Goal: Communication & Community: Answer question/provide support

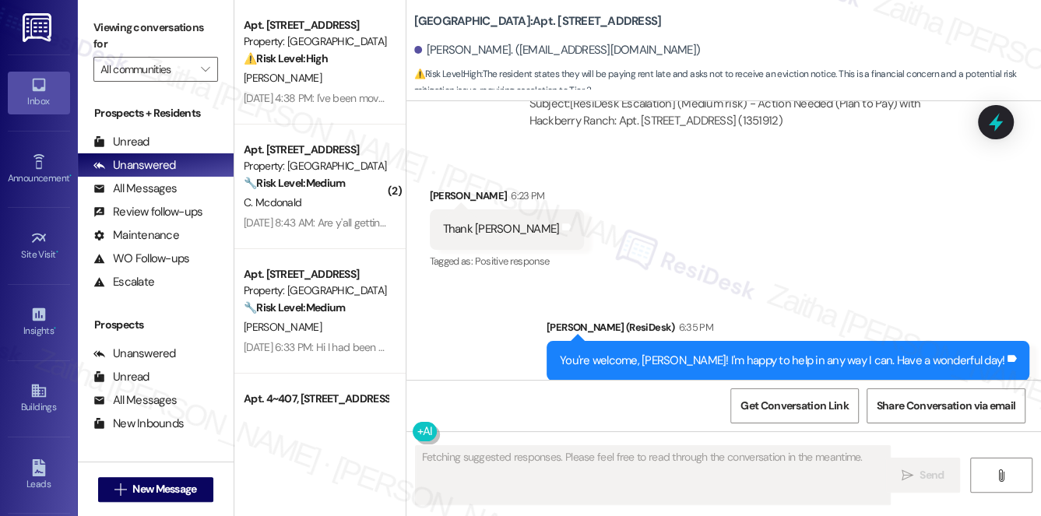
scroll to position [6936, 0]
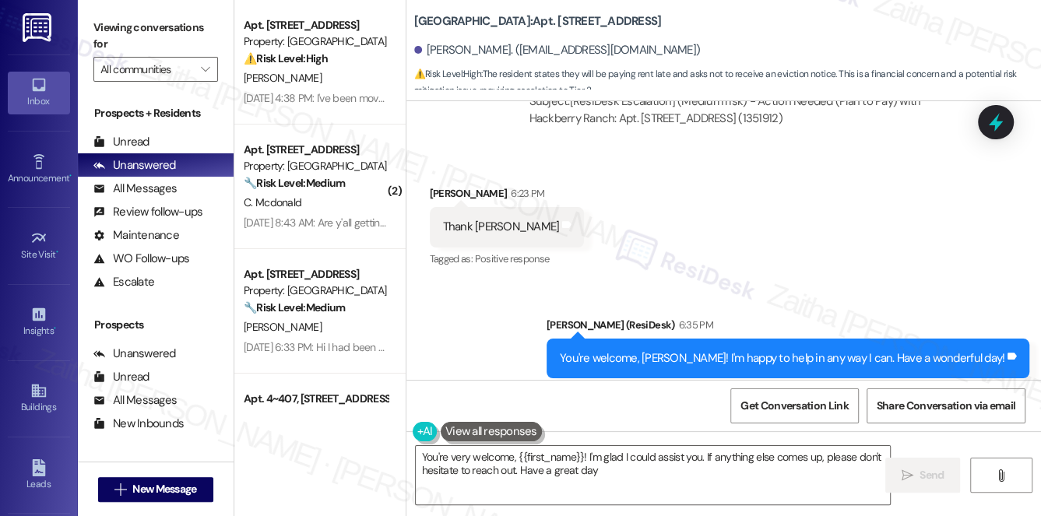
type textarea "You're very welcome, {{first_name}}! I'm glad I could assist you. If anything e…"
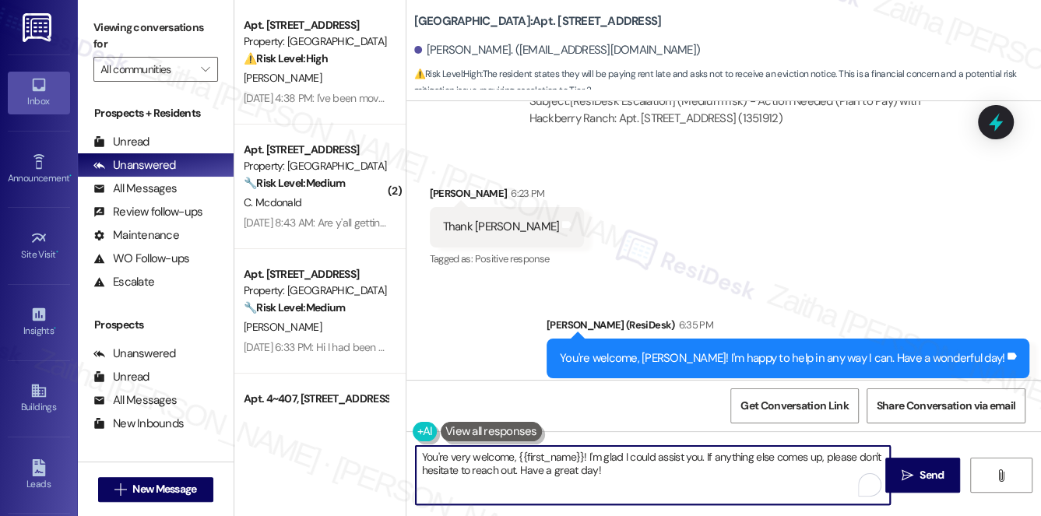
drag, startPoint x: 423, startPoint y: 459, endPoint x: 648, endPoint y: 478, distance: 226.5
click at [648, 478] on textarea "You're very welcome, {{first_name}}! I'm glad I could assist you. If anything e…" at bounding box center [653, 475] width 475 height 58
paste textarea "We'll inform our Property Manager about your plan to pay on the 4t. Please note…"
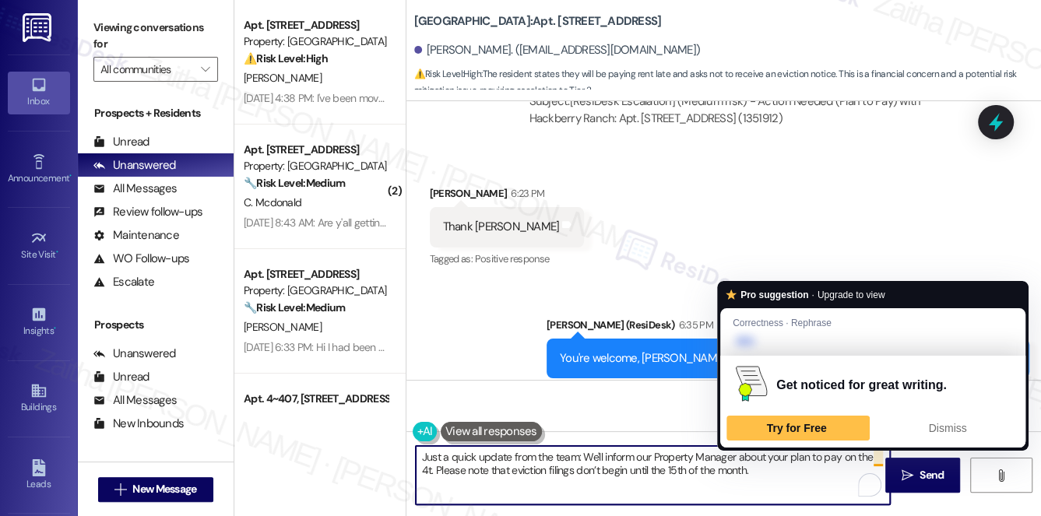
click at [877, 461] on textarea "Just a quick update from the team: We'll inform our Property Manager about your…" at bounding box center [653, 475] width 475 height 58
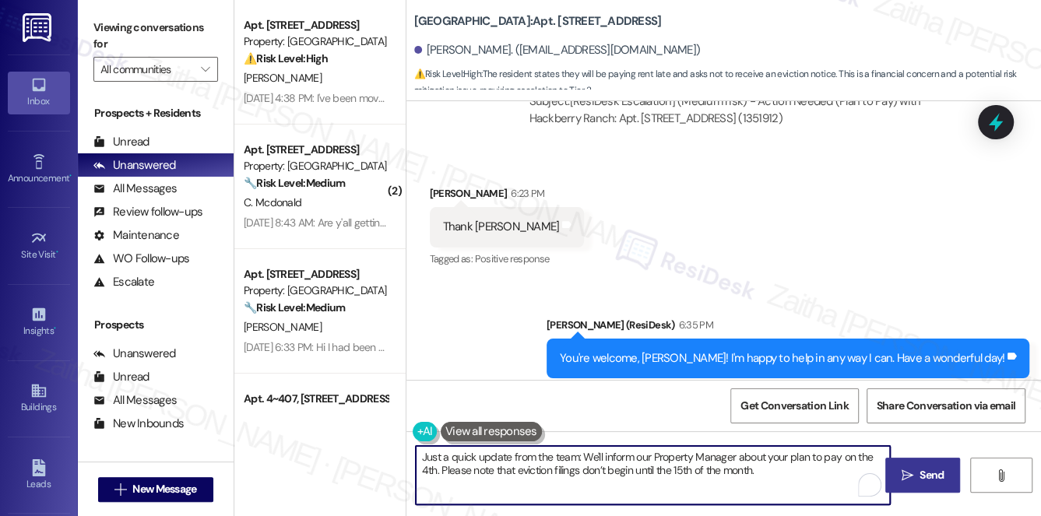
type textarea "Just a quick update from the team: We'll inform our Property Manager about your…"
click at [922, 473] on span "Send" at bounding box center [931, 475] width 24 height 16
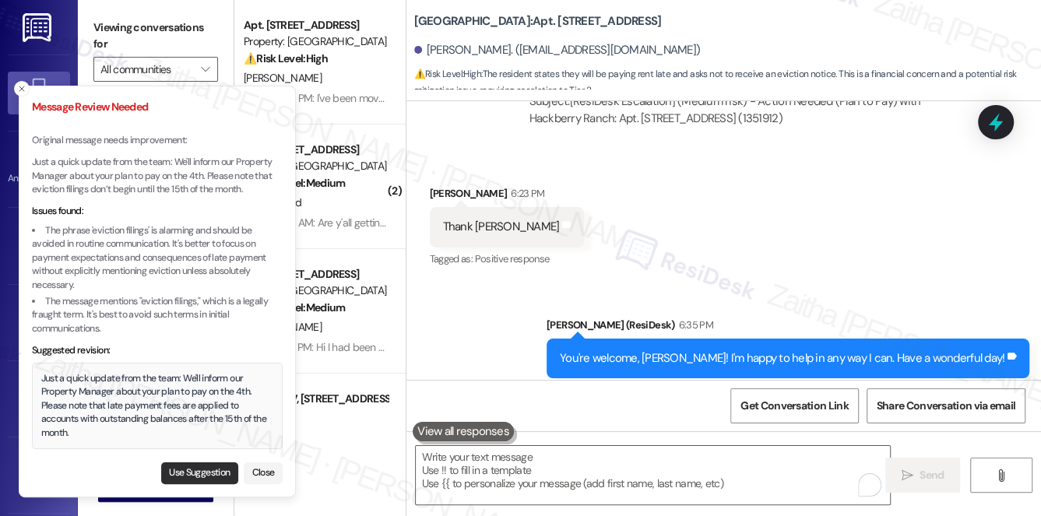
click at [178, 469] on button "Use Suggestion" at bounding box center [199, 473] width 77 height 22
type textarea "Just a quick update from the team: We'll inform our Property Manager about your…"
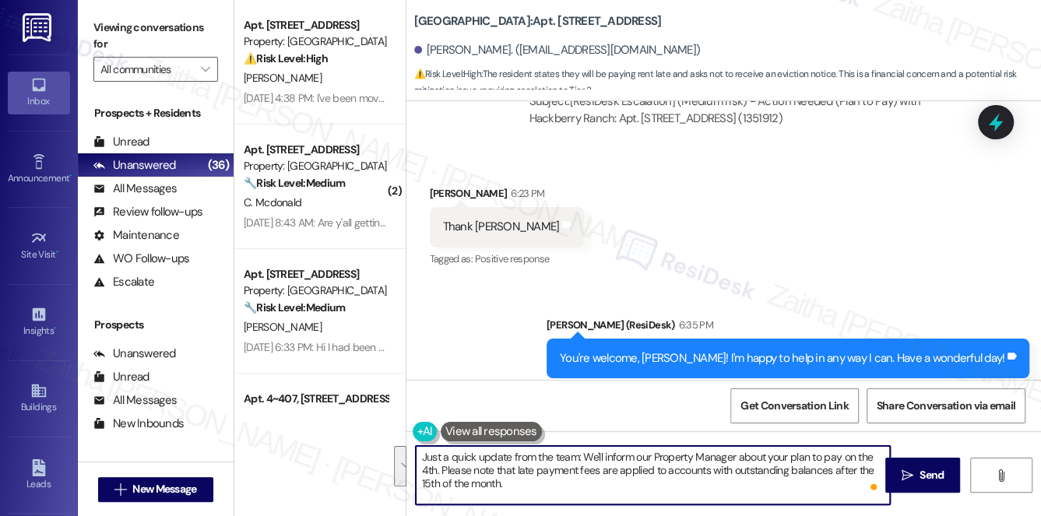
drag, startPoint x: 521, startPoint y: 482, endPoint x: 417, endPoint y: 461, distance: 105.6
click at [417, 461] on textarea "Just a quick update from the team: We'll inform our Property Manager about your…" at bounding box center [653, 475] width 475 height 58
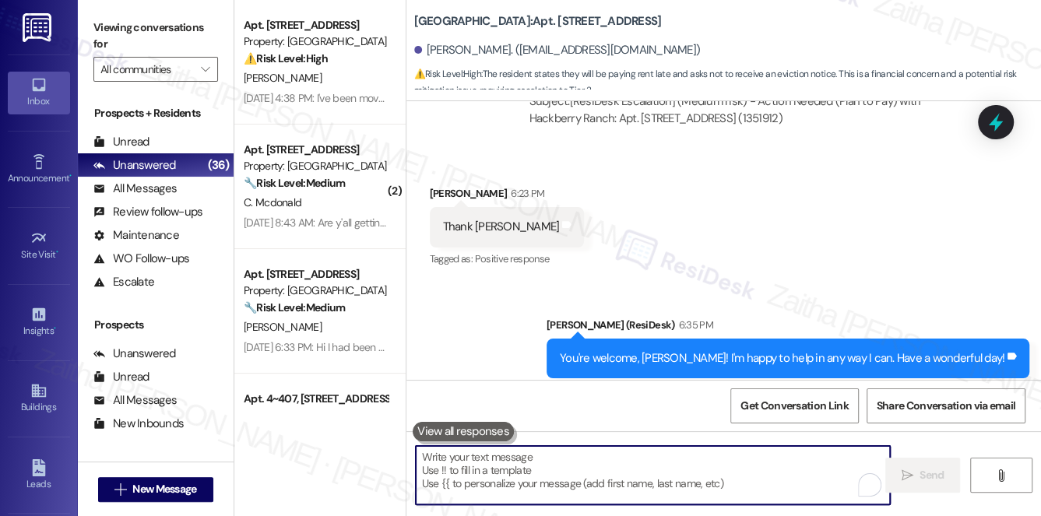
paste textarea "Just a quick update from the team: we’ll inform our Property Manager about your…"
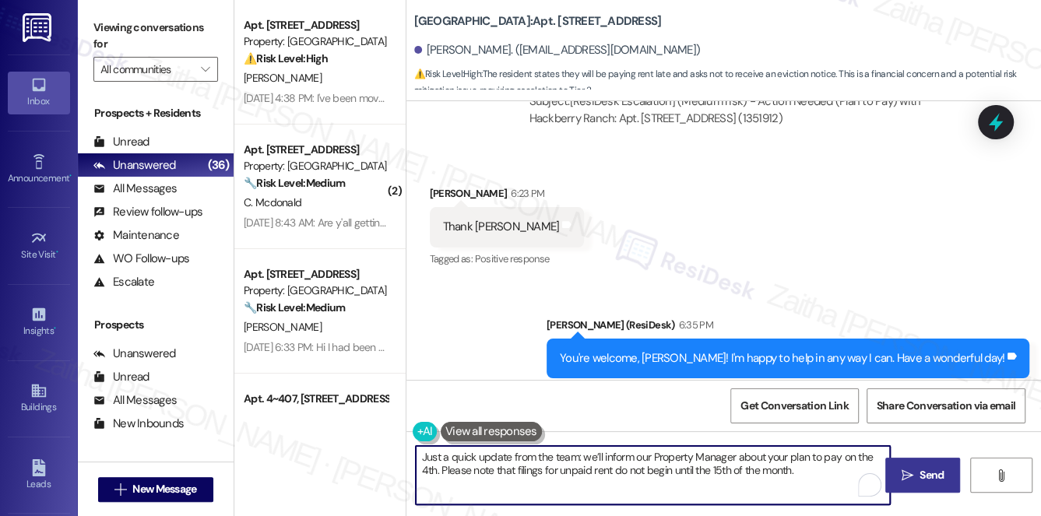
type textarea "Just a quick update from the team: we’ll inform our Property Manager about your…"
click at [934, 469] on span "Send" at bounding box center [931, 475] width 24 height 16
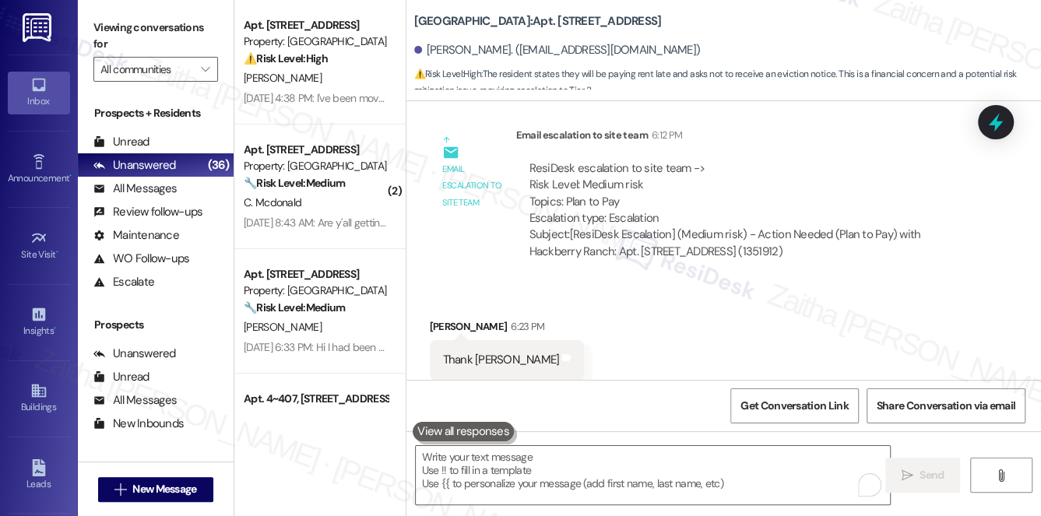
scroll to position [7061, 0]
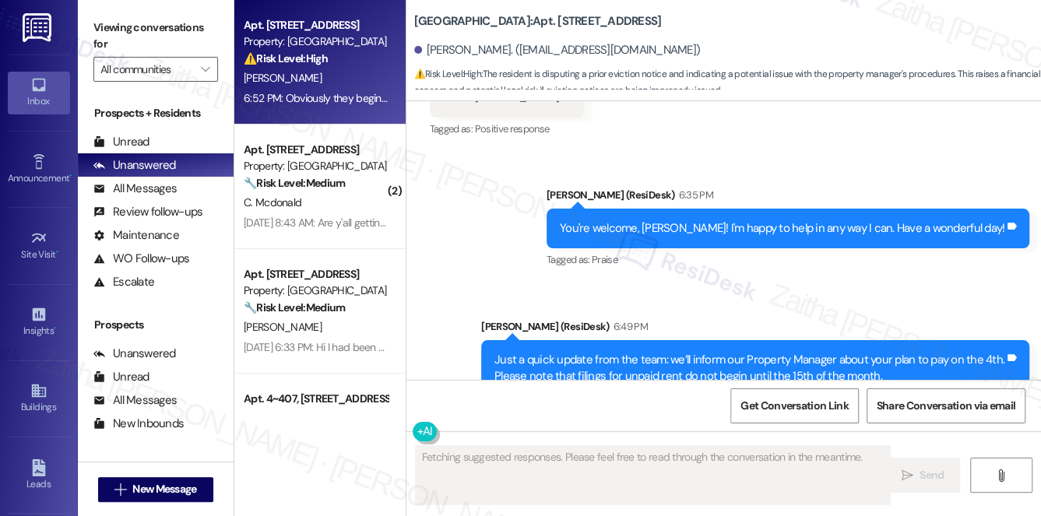
scroll to position [7186, 0]
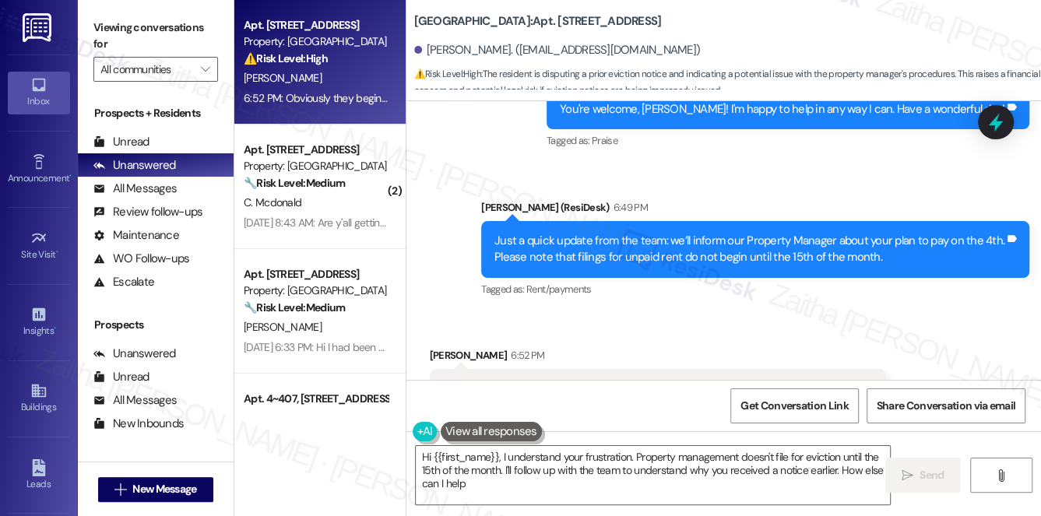
type textarea "Hi {{first_name}}, I understand your frustration. Property management doesn't f…"
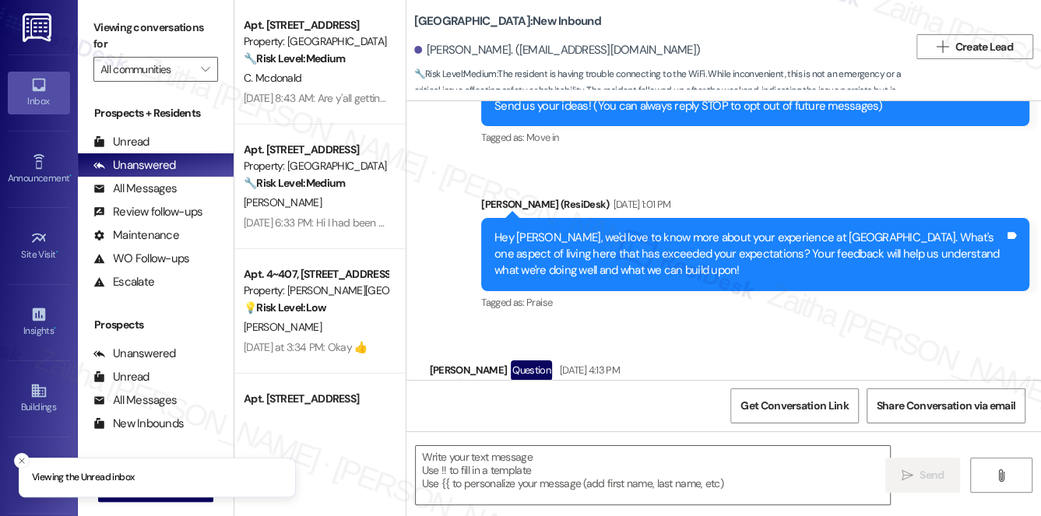
type textarea "Fetching suggested responses. Please feel free to read through the conversation…"
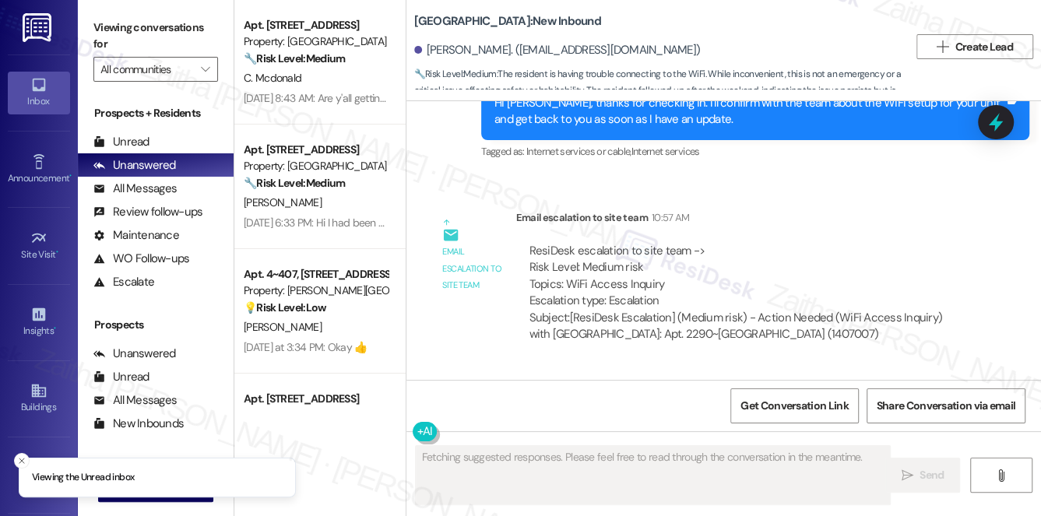
scroll to position [1409, 0]
